Goal: Task Accomplishment & Management: Manage account settings

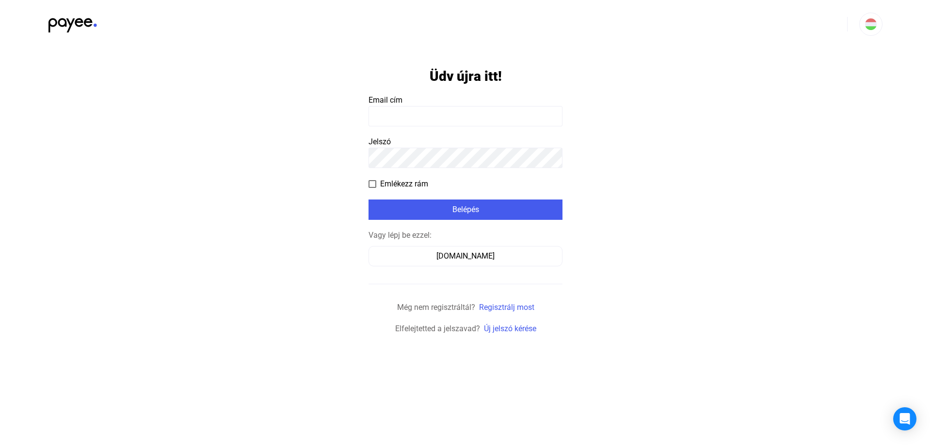
type input "**********"
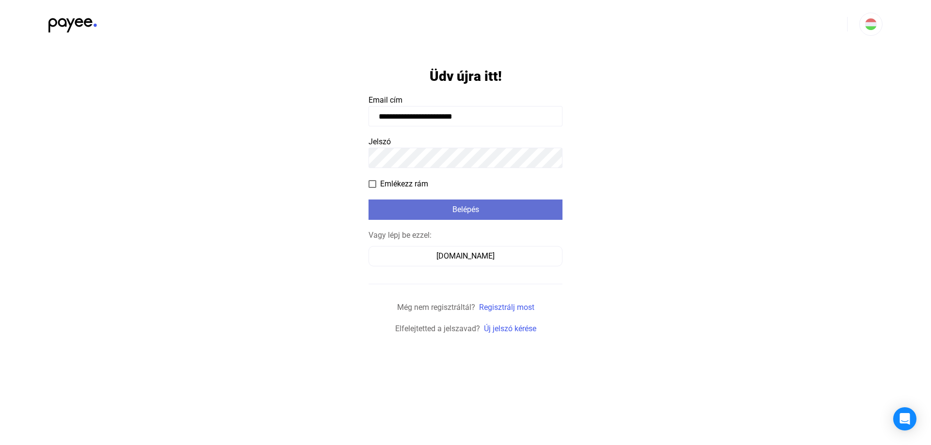
click at [417, 207] on div "Belépés" at bounding box center [465, 210] width 188 height 12
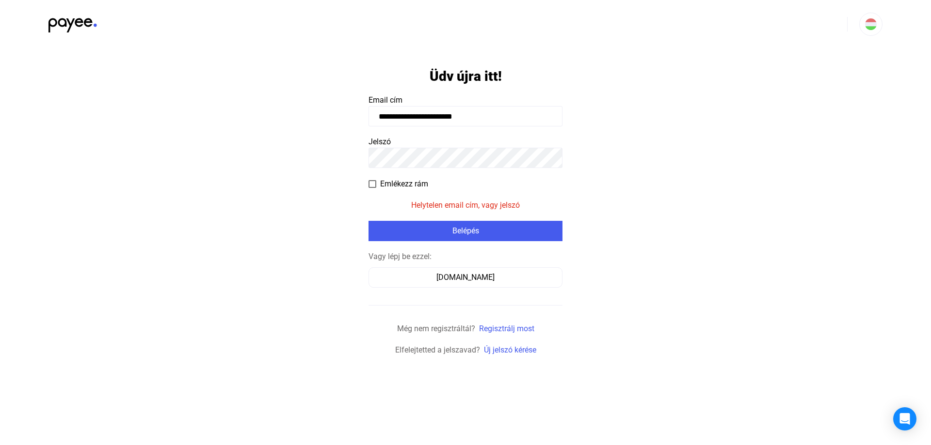
click at [331, 162] on app-form-template "**********" at bounding box center [465, 202] width 931 height 308
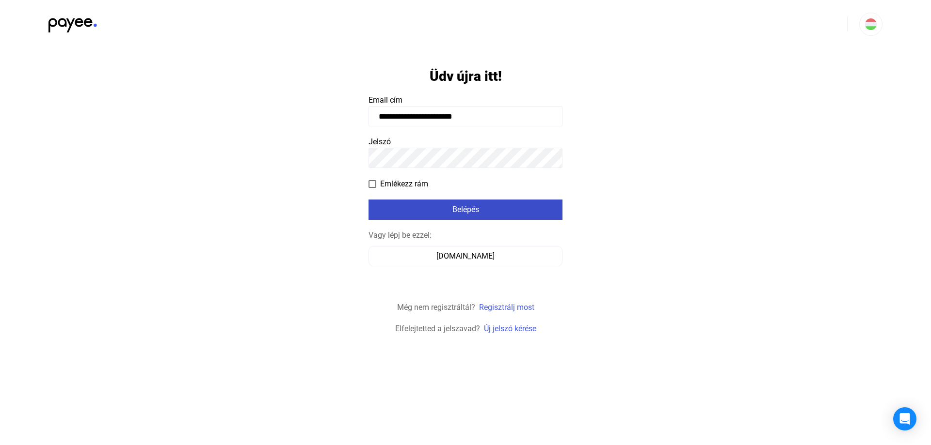
click at [386, 209] on div "Belépés" at bounding box center [465, 210] width 188 height 12
